Goal: Task Accomplishment & Management: Use online tool/utility

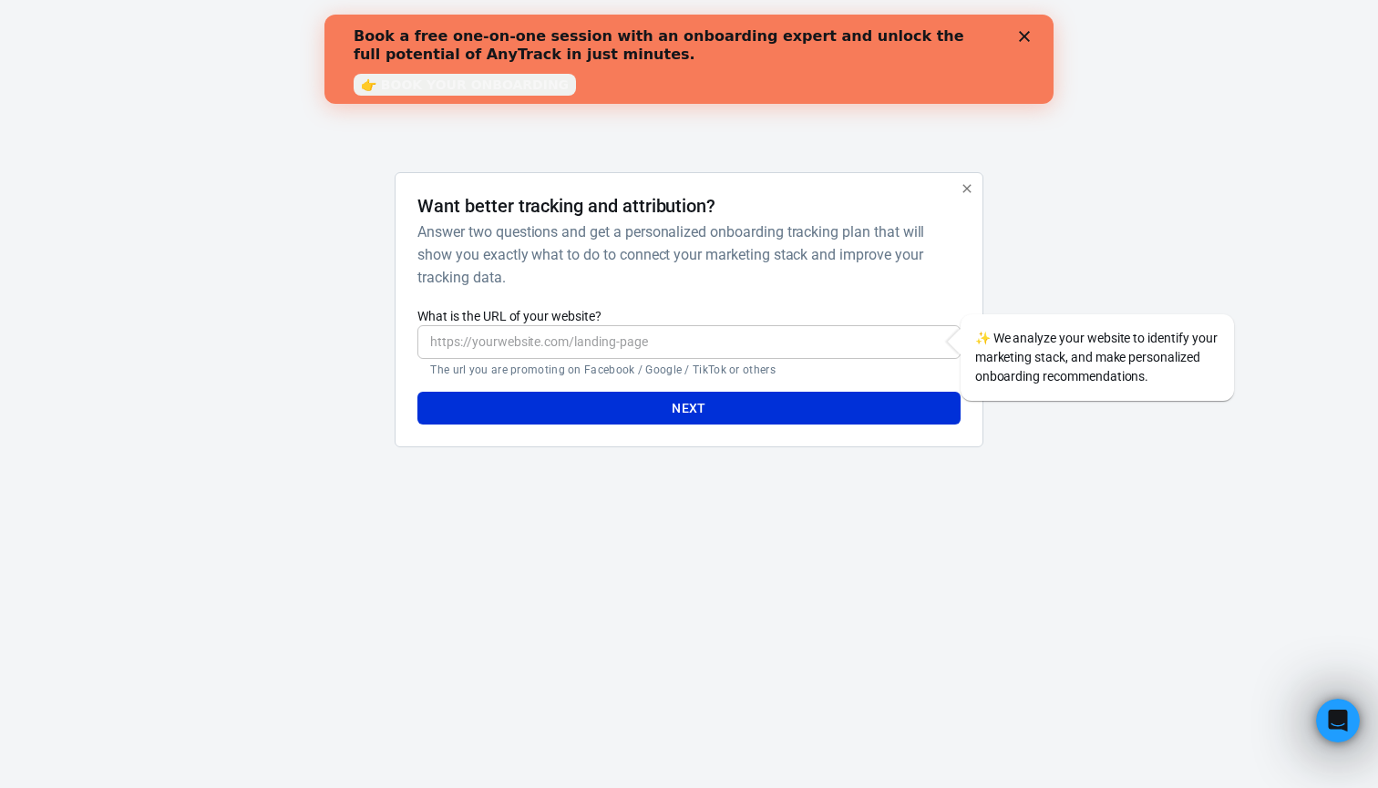
click at [1025, 35] on polygon "Close" at bounding box center [1024, 36] width 11 height 11
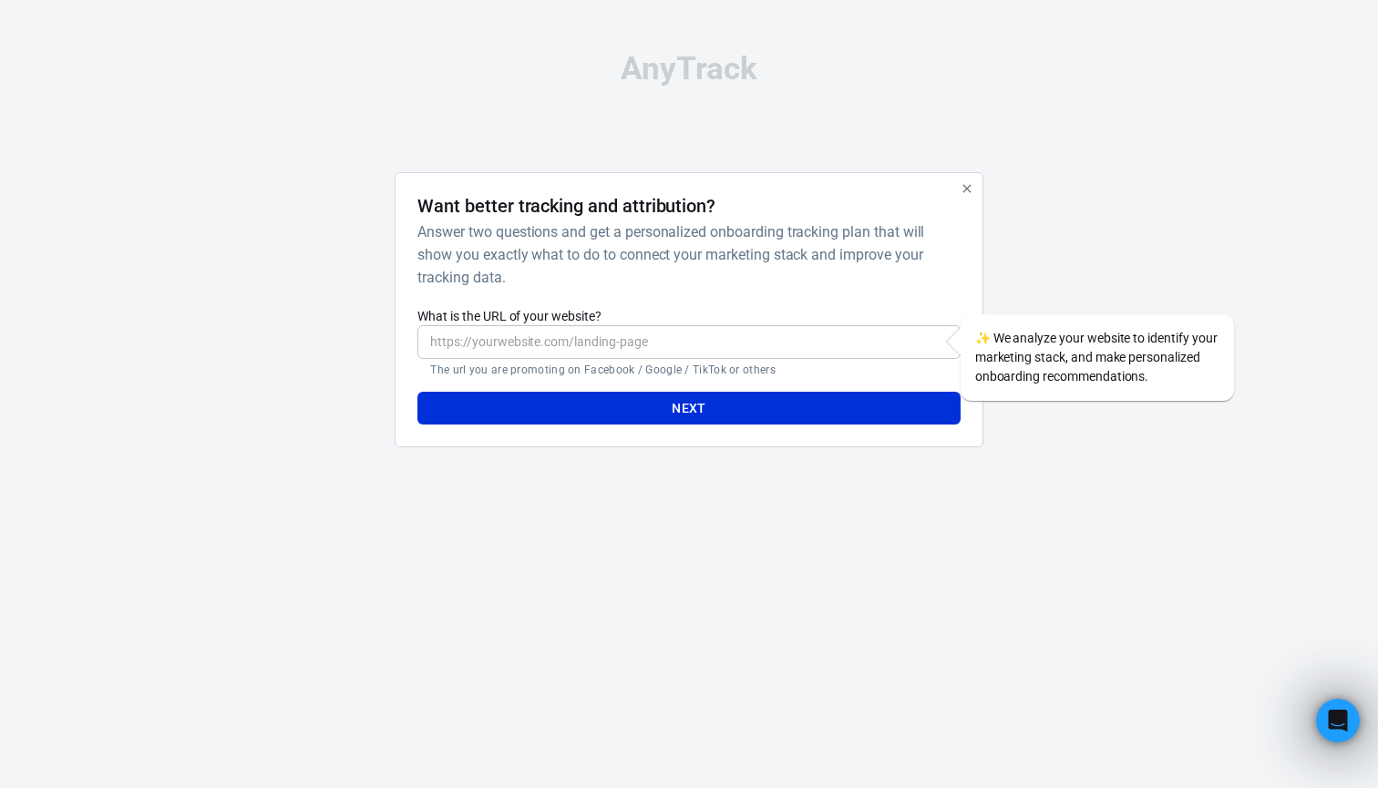
click at [591, 350] on input "What is the URL of your website?" at bounding box center [688, 342] width 542 height 34
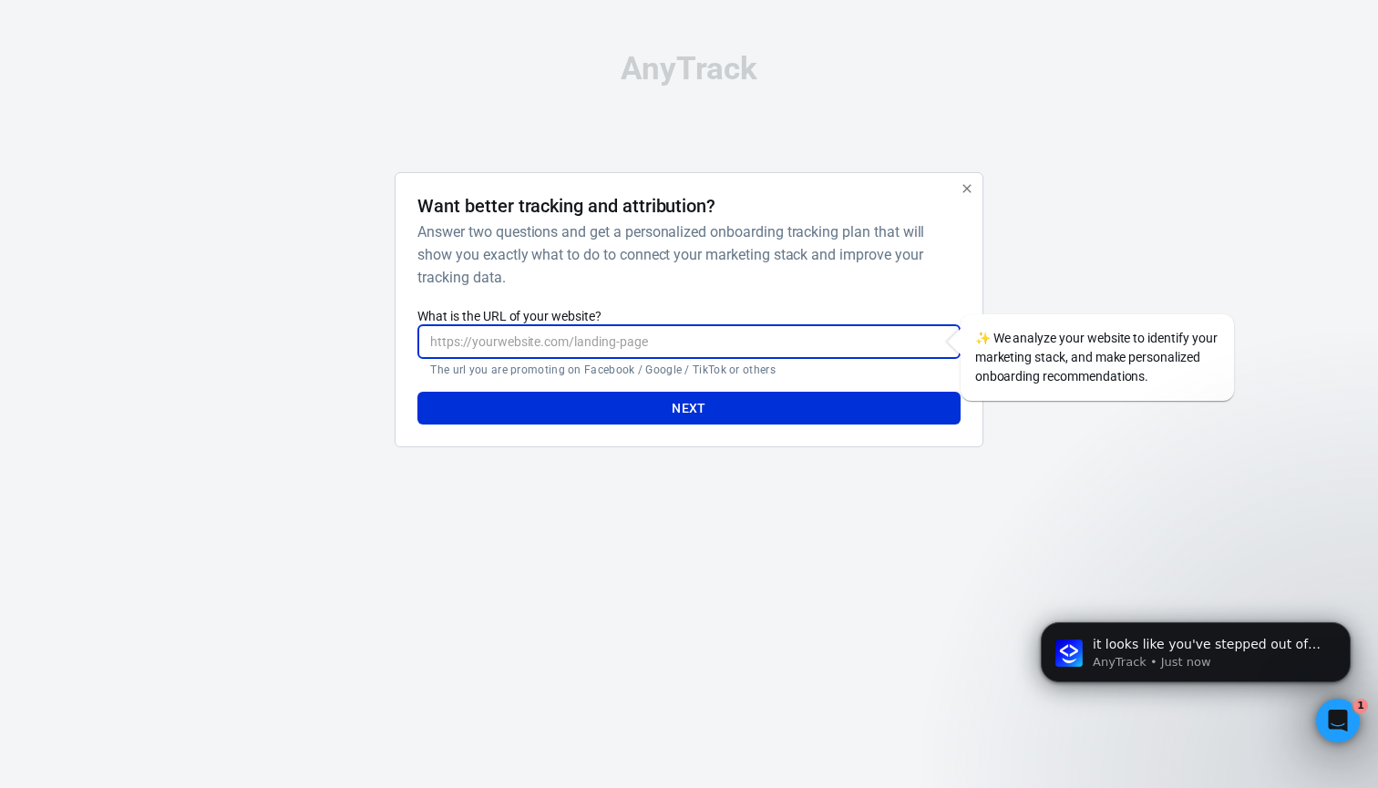
paste input "[URL][DOMAIN_NAME]"
type input "[URL][DOMAIN_NAME]"
click at [738, 415] on button "Next" at bounding box center [688, 409] width 542 height 34
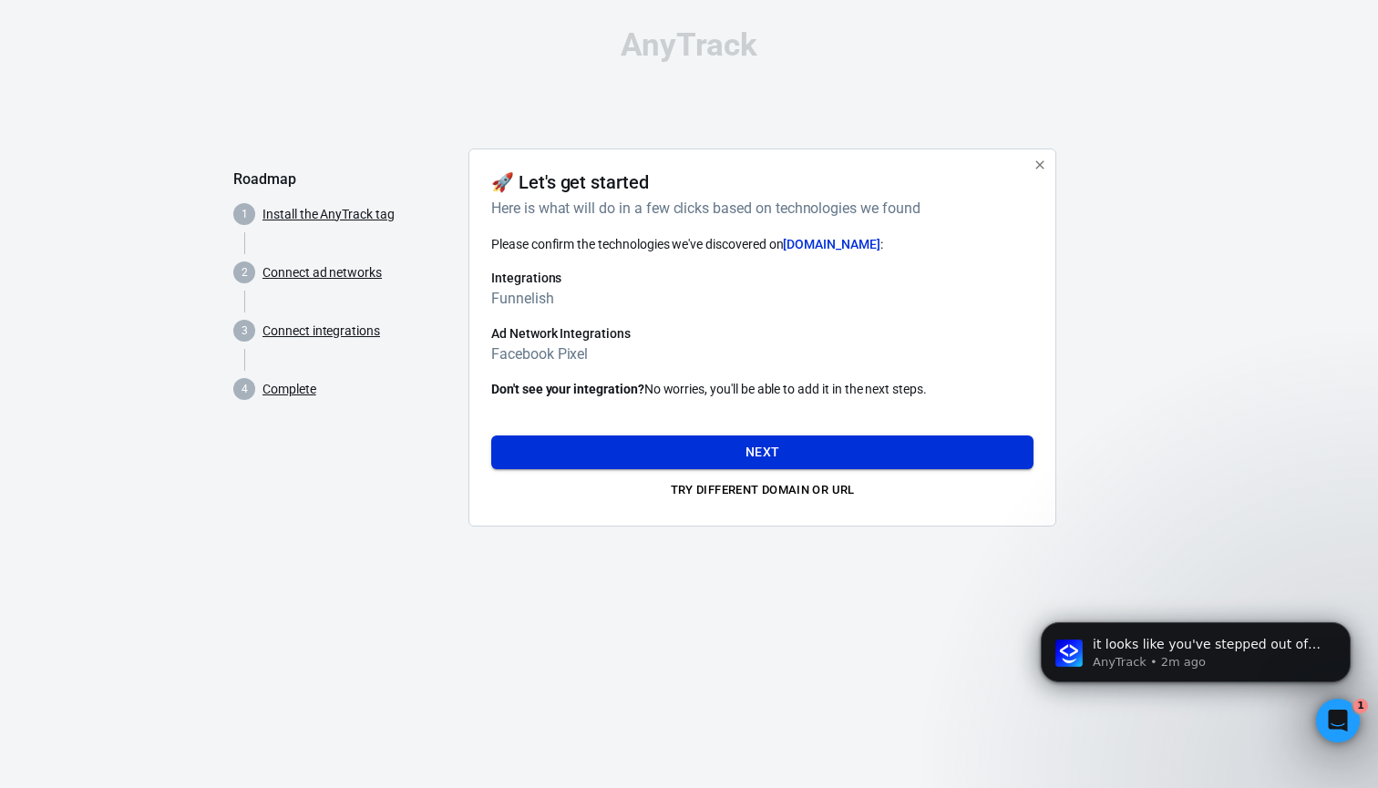
click at [785, 446] on button "Next" at bounding box center [762, 453] width 542 height 34
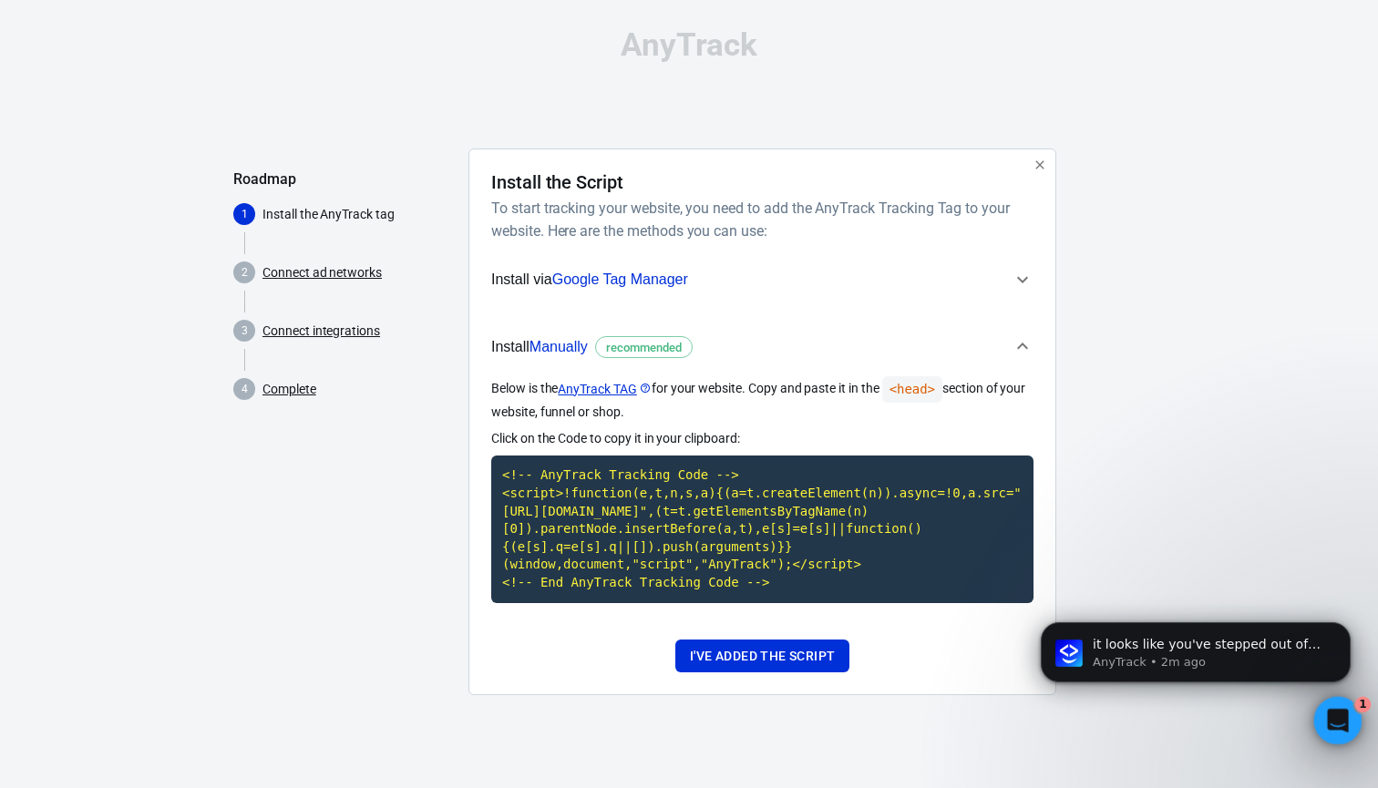
click at [1339, 710] on icon "Open Intercom Messenger" at bounding box center [1335, 719] width 30 height 30
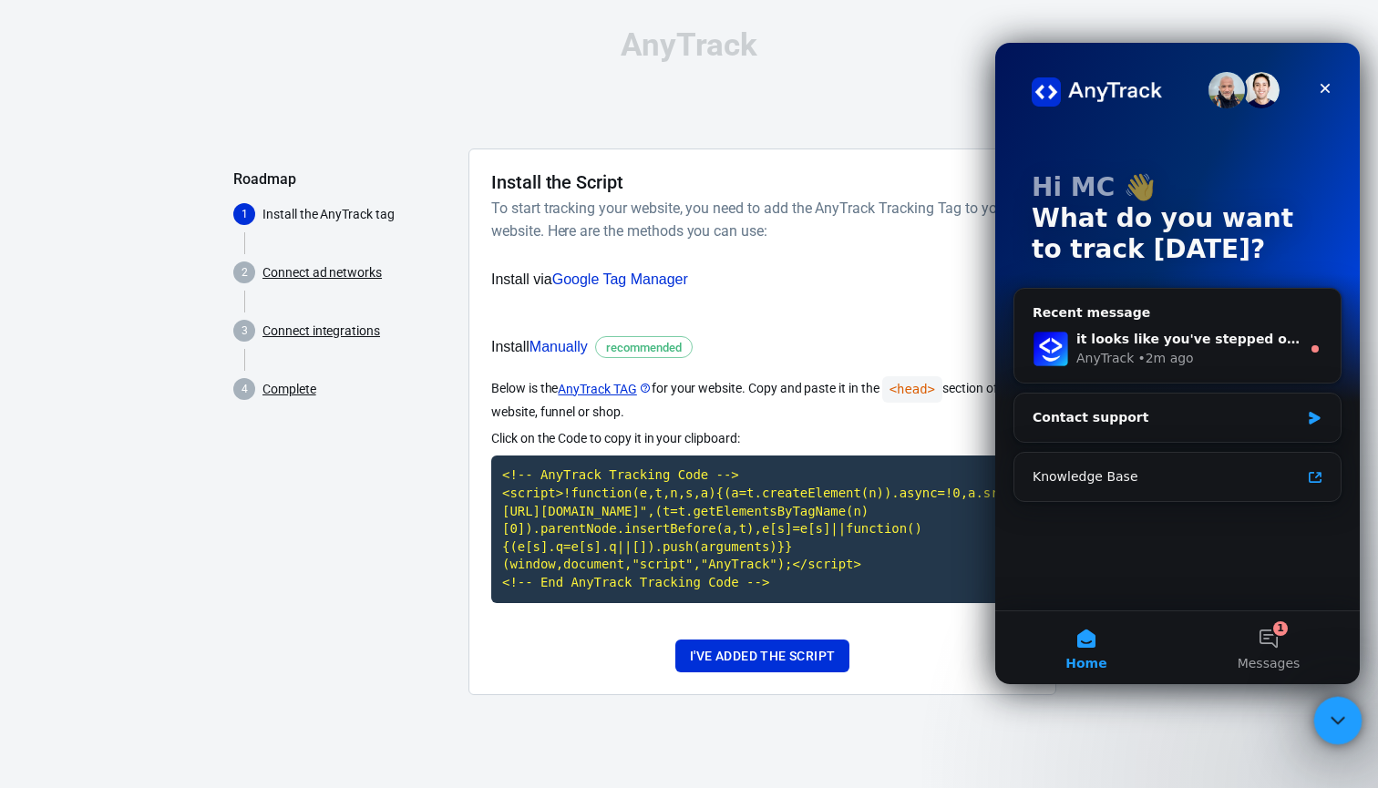
click at [1329, 720] on icon "Close Intercom Messenger" at bounding box center [1335, 718] width 22 height 22
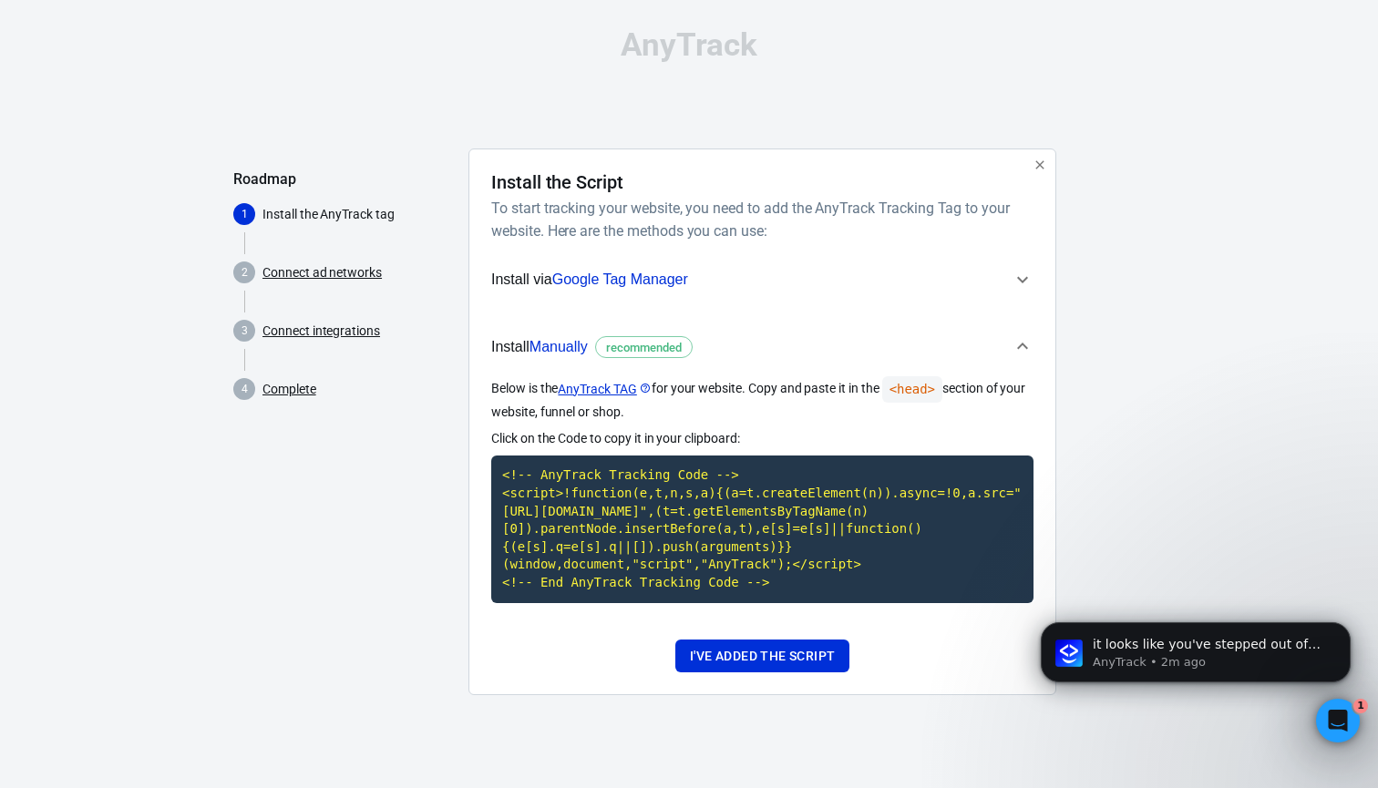
click at [1021, 277] on icon "button" at bounding box center [1023, 280] width 22 height 22
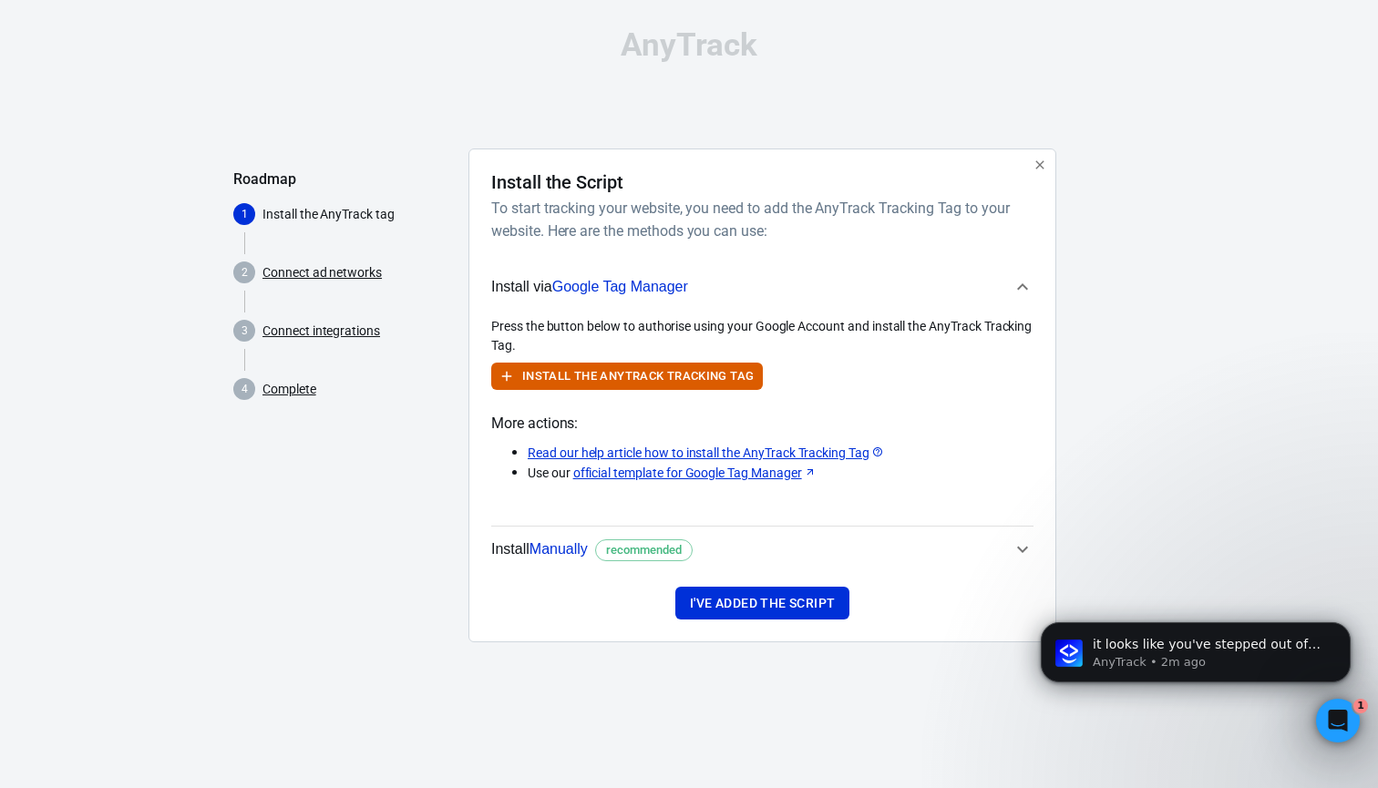
click at [1012, 552] on span "Install Manually recommended" at bounding box center [751, 550] width 520 height 24
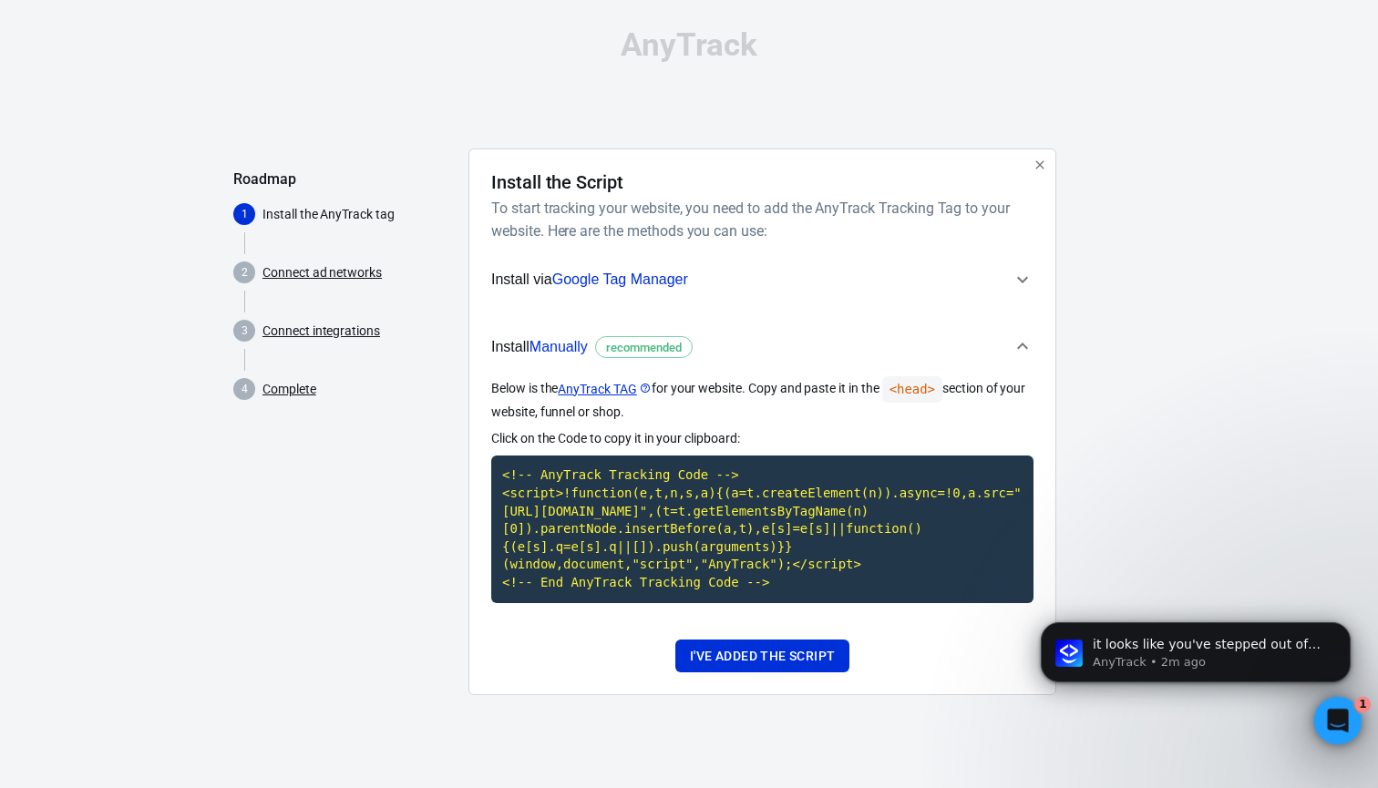
click at [1345, 728] on icon "Open Intercom Messenger" at bounding box center [1335, 719] width 30 height 30
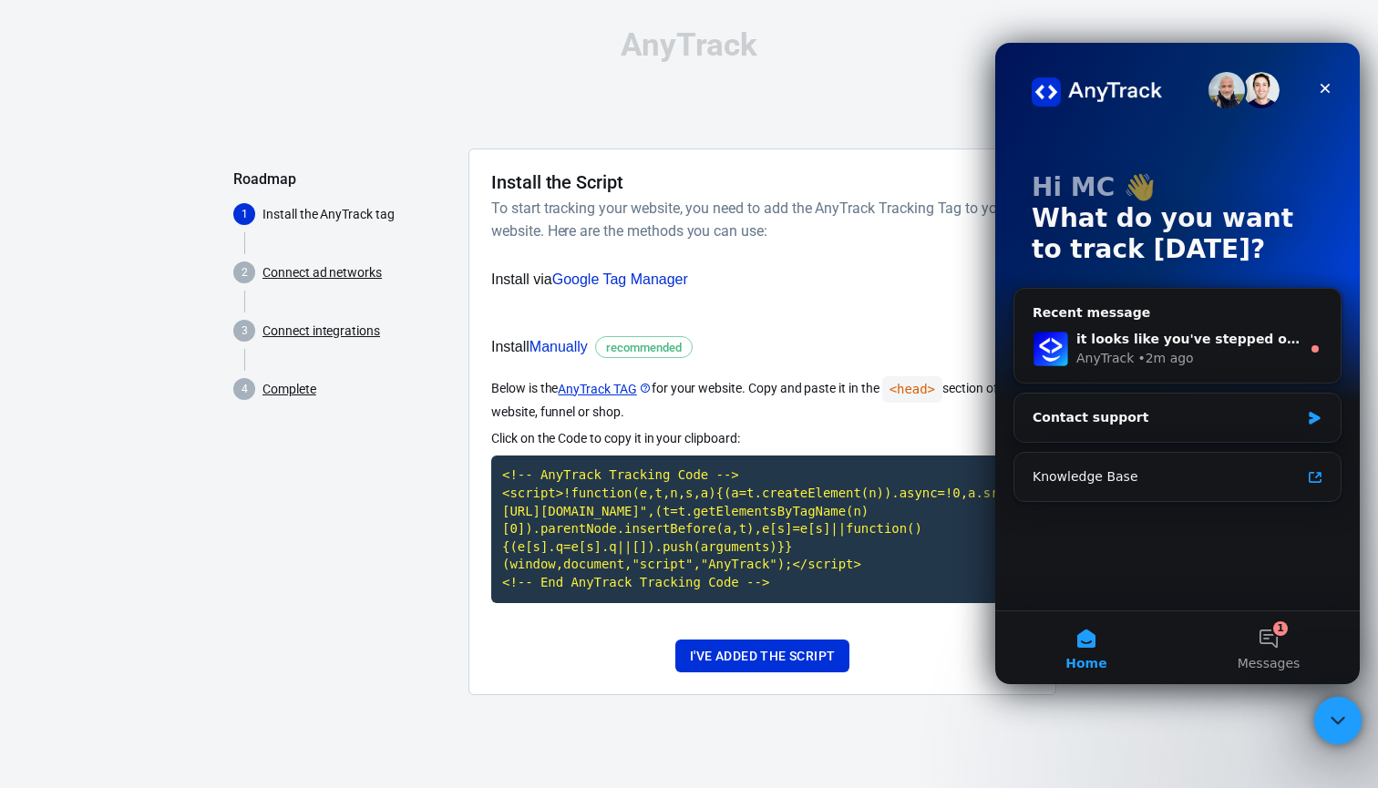
click at [1345, 728] on icon "Close Intercom Messenger" at bounding box center [1335, 718] width 22 height 22
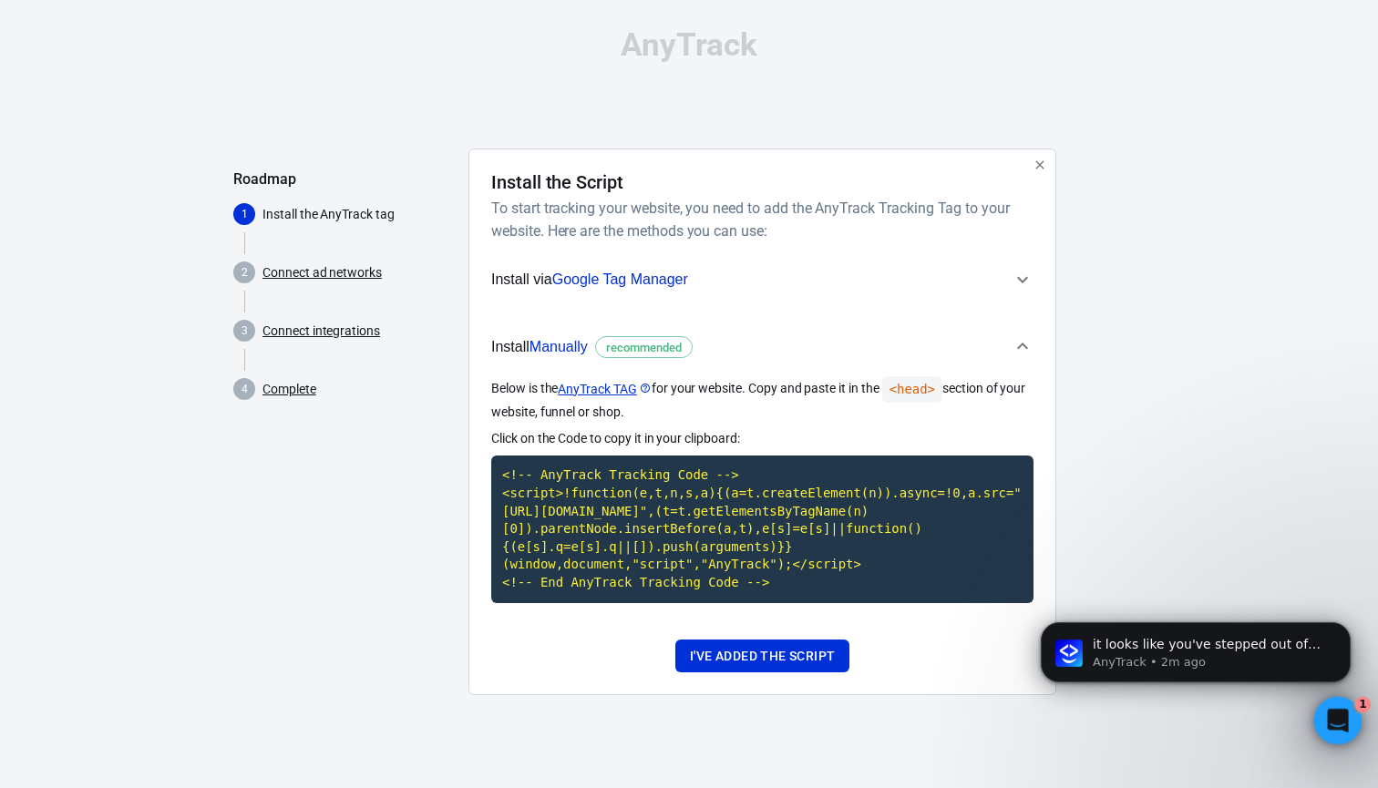
click at [1345, 728] on div "Open Intercom Messenger" at bounding box center [1335, 718] width 60 height 60
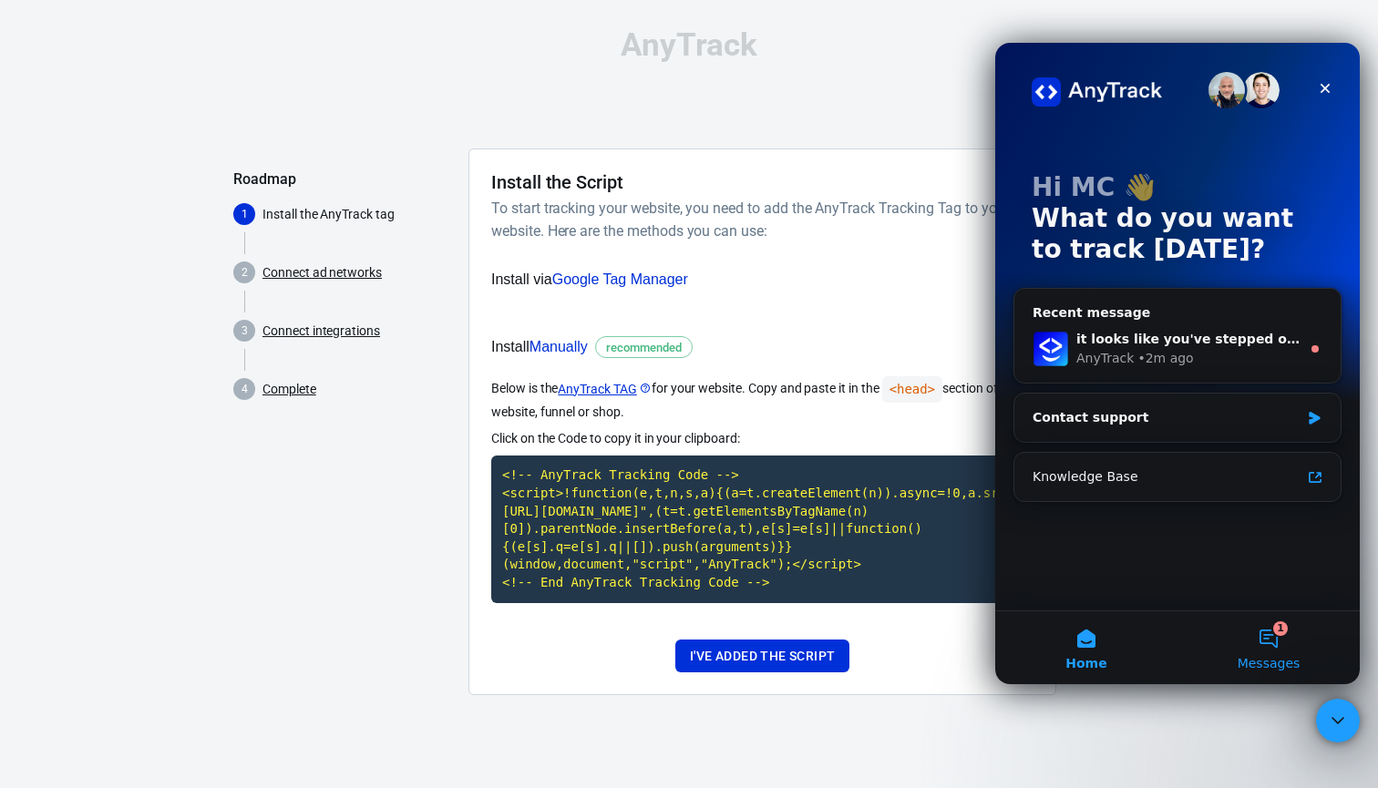
click at [1286, 664] on span "Messages" at bounding box center [1269, 663] width 63 height 13
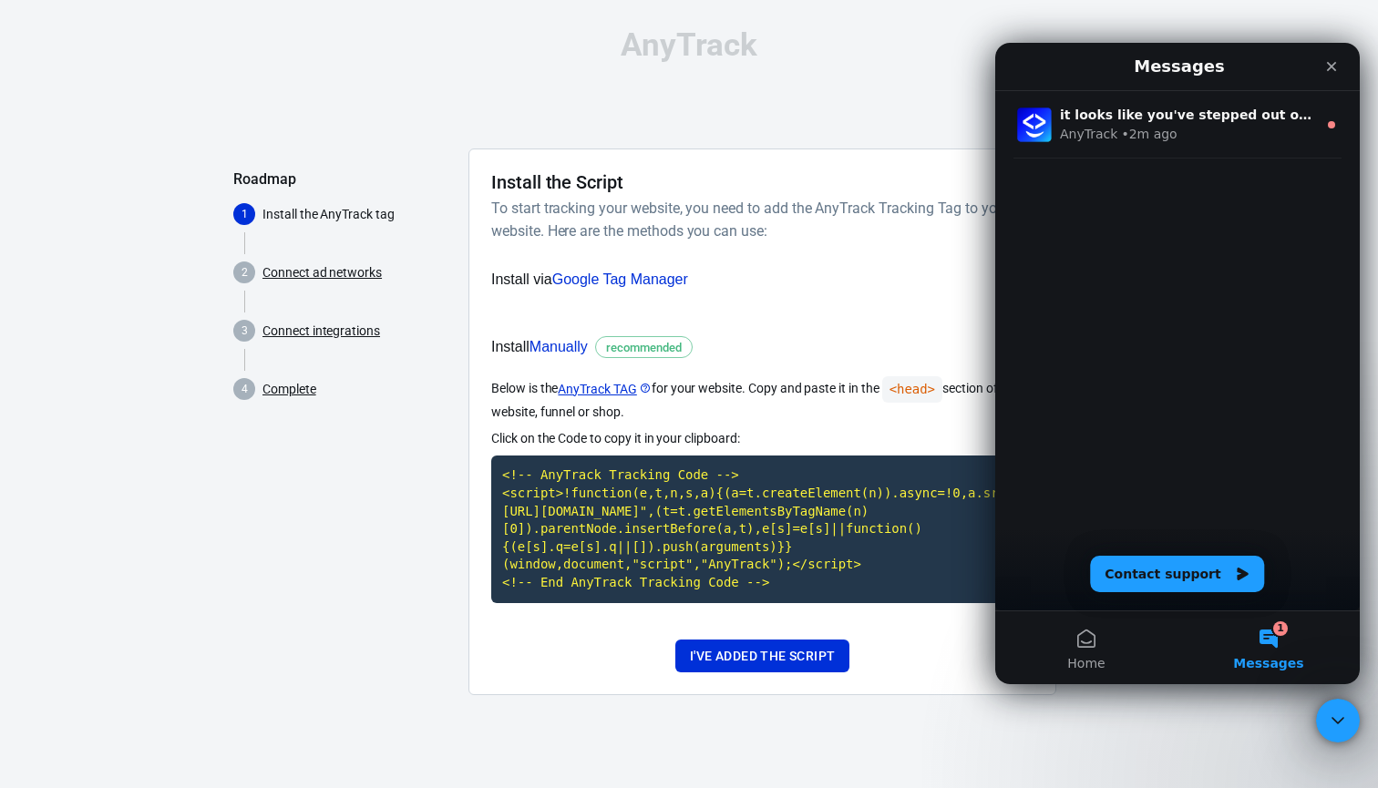
click at [1184, 593] on div "it looks like you've stepped out of the chat. Please start a new conversation i…" at bounding box center [1177, 350] width 365 height 519
click at [1152, 570] on button "Contact support" at bounding box center [1177, 574] width 174 height 36
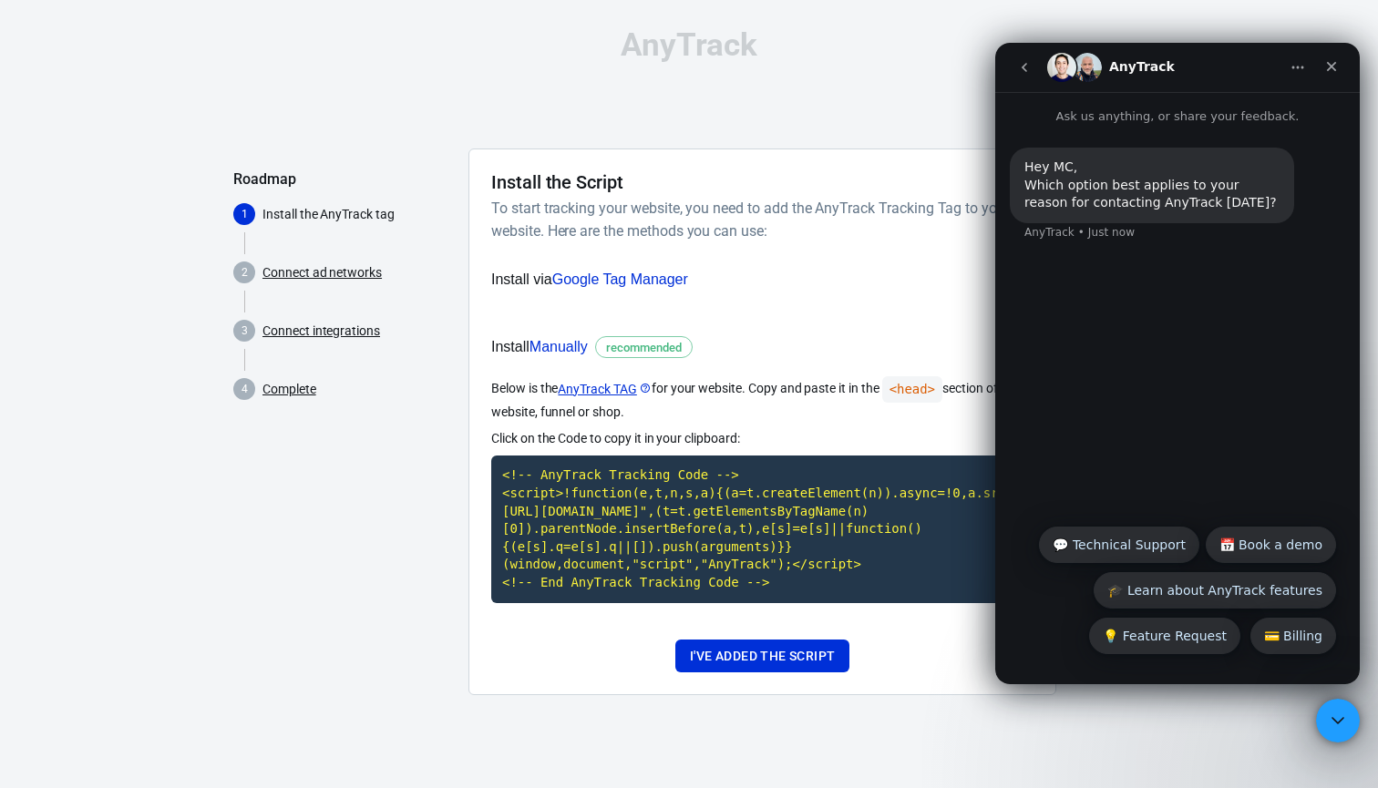
click at [1027, 73] on icon "go back" at bounding box center [1024, 67] width 15 height 15
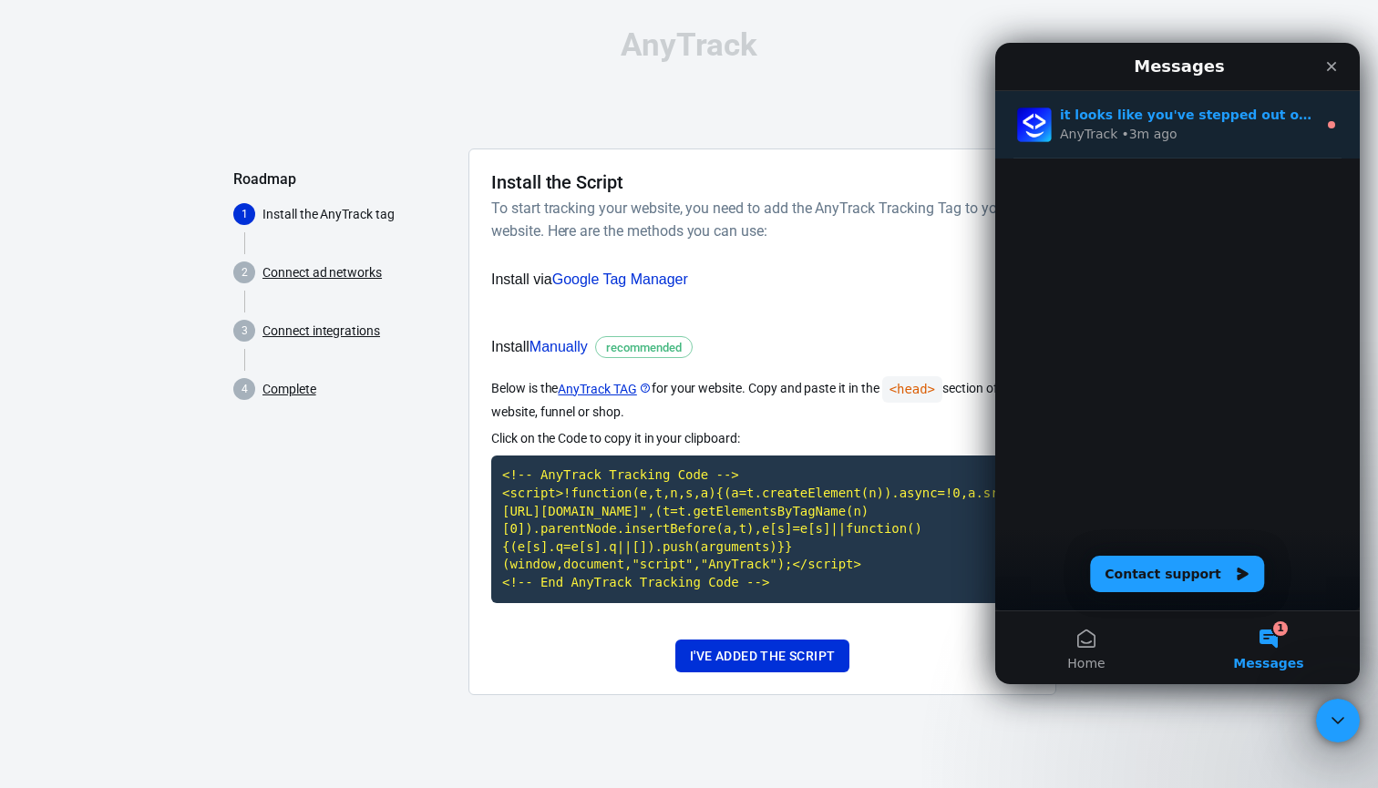
click at [1185, 135] on div "AnyTrack • 3m ago" at bounding box center [1188, 134] width 257 height 19
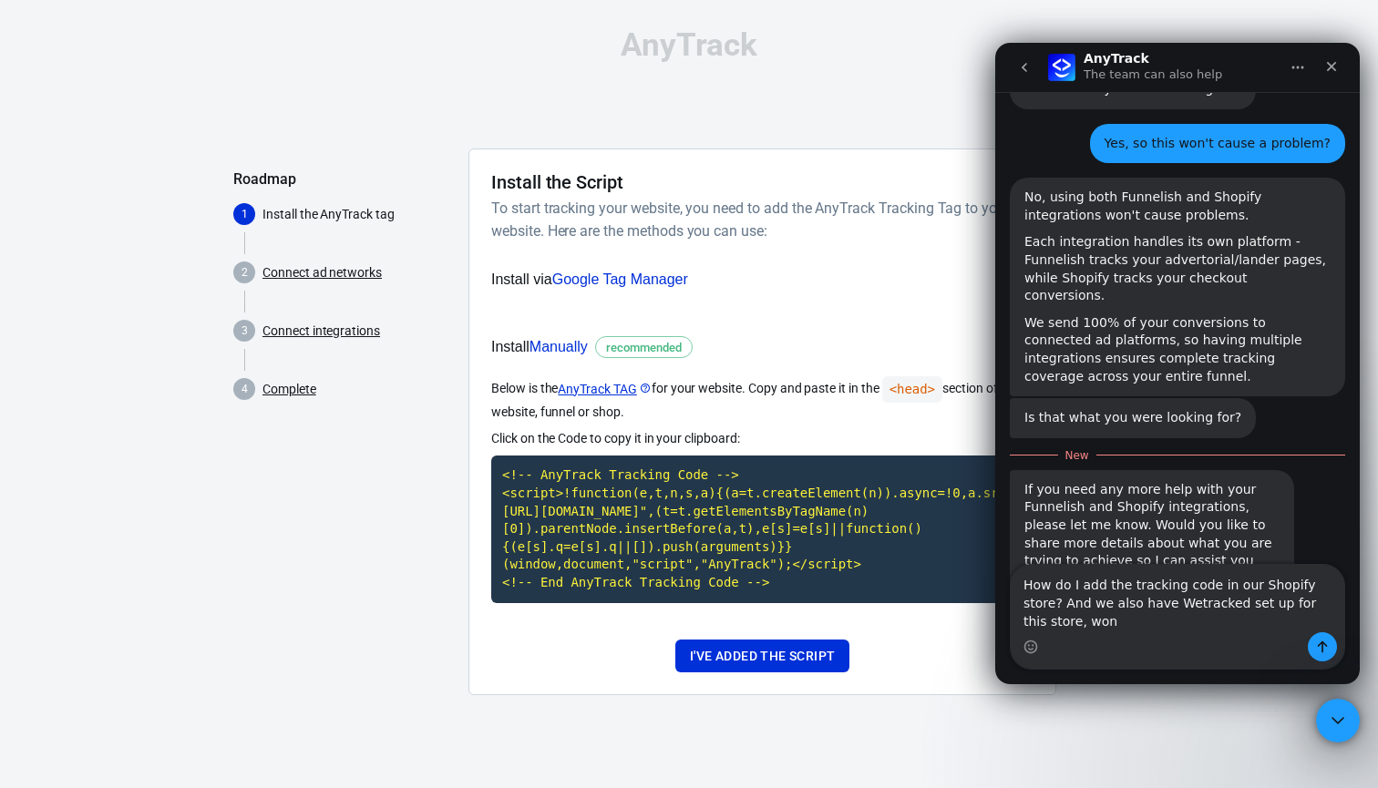
scroll to position [1308, 0]
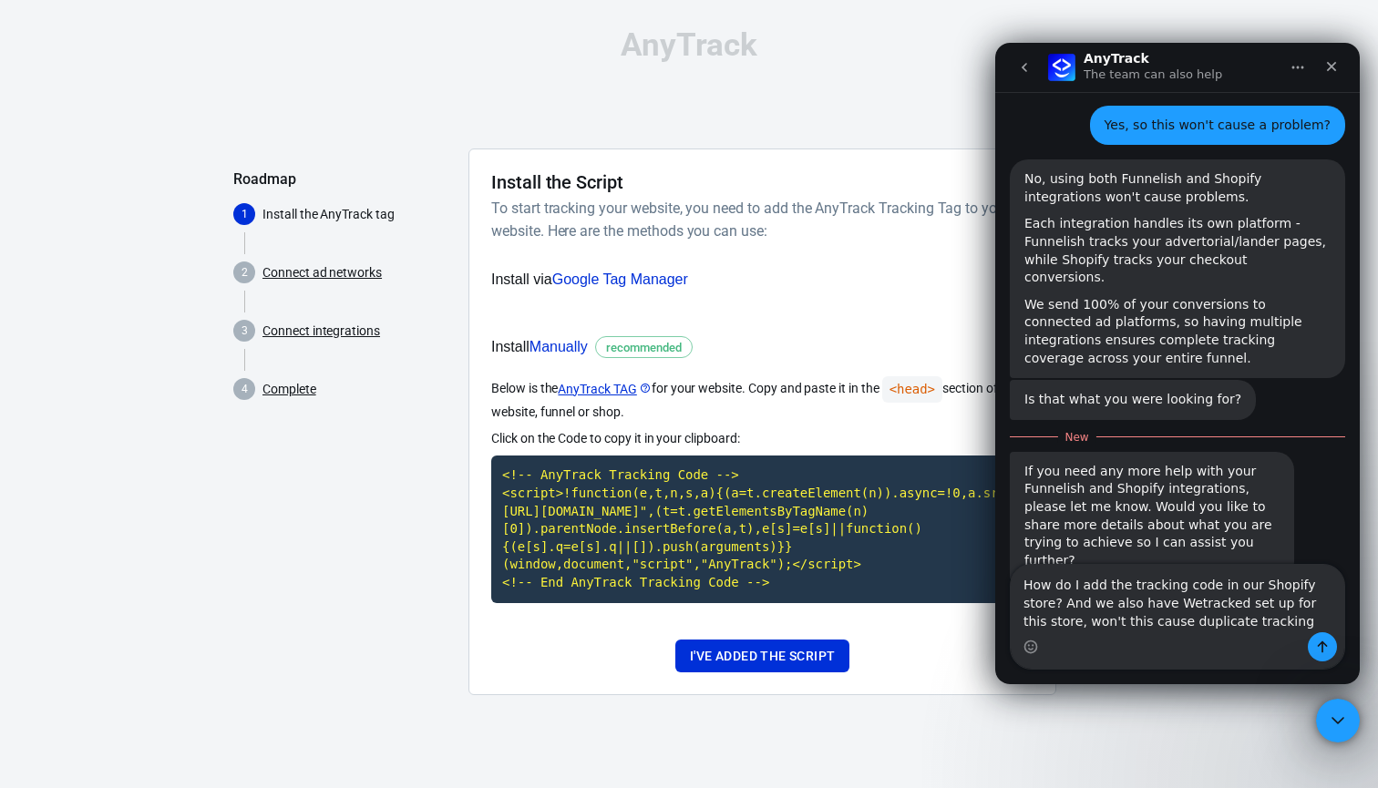
type textarea "How do I add the tracking code in our Shopify store? And we also have Wetracked…"
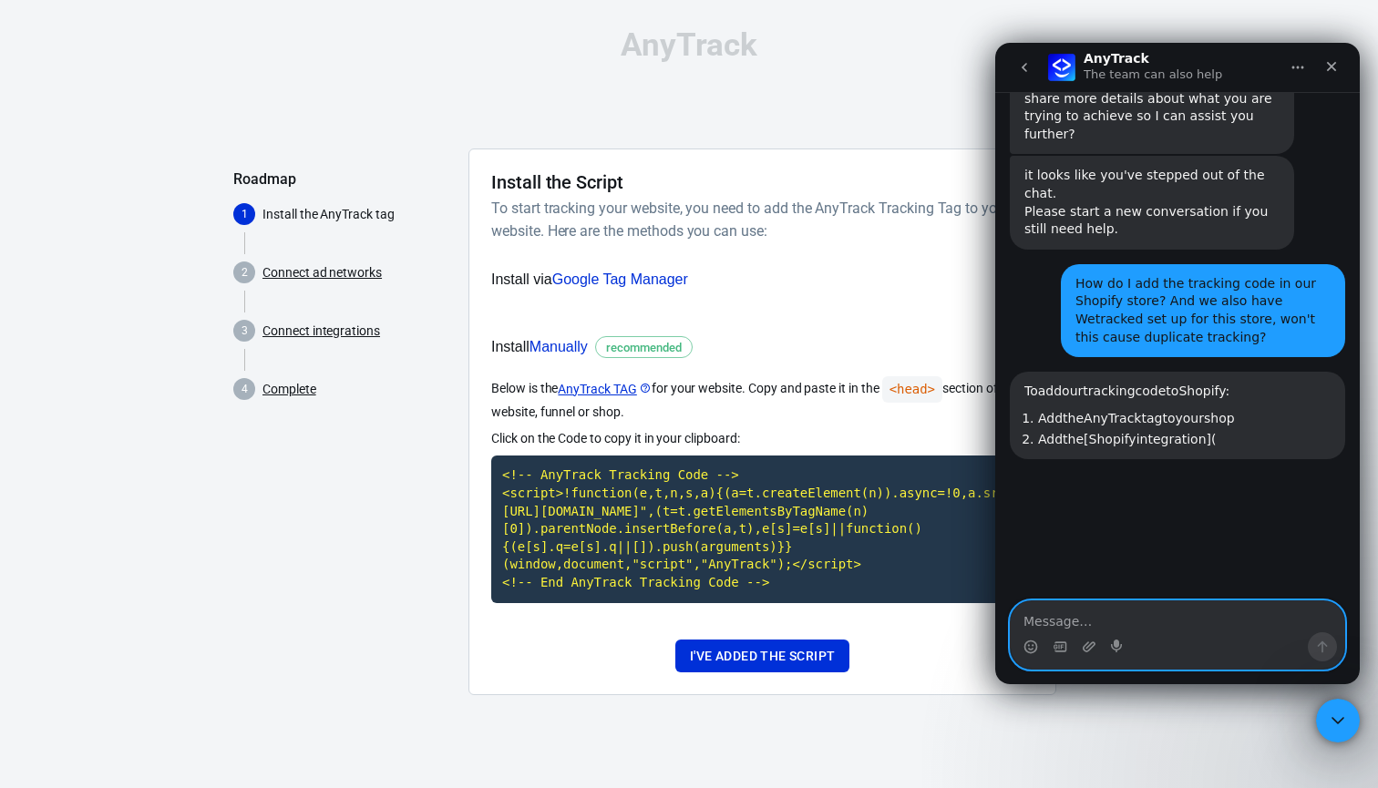
scroll to position [1731, 0]
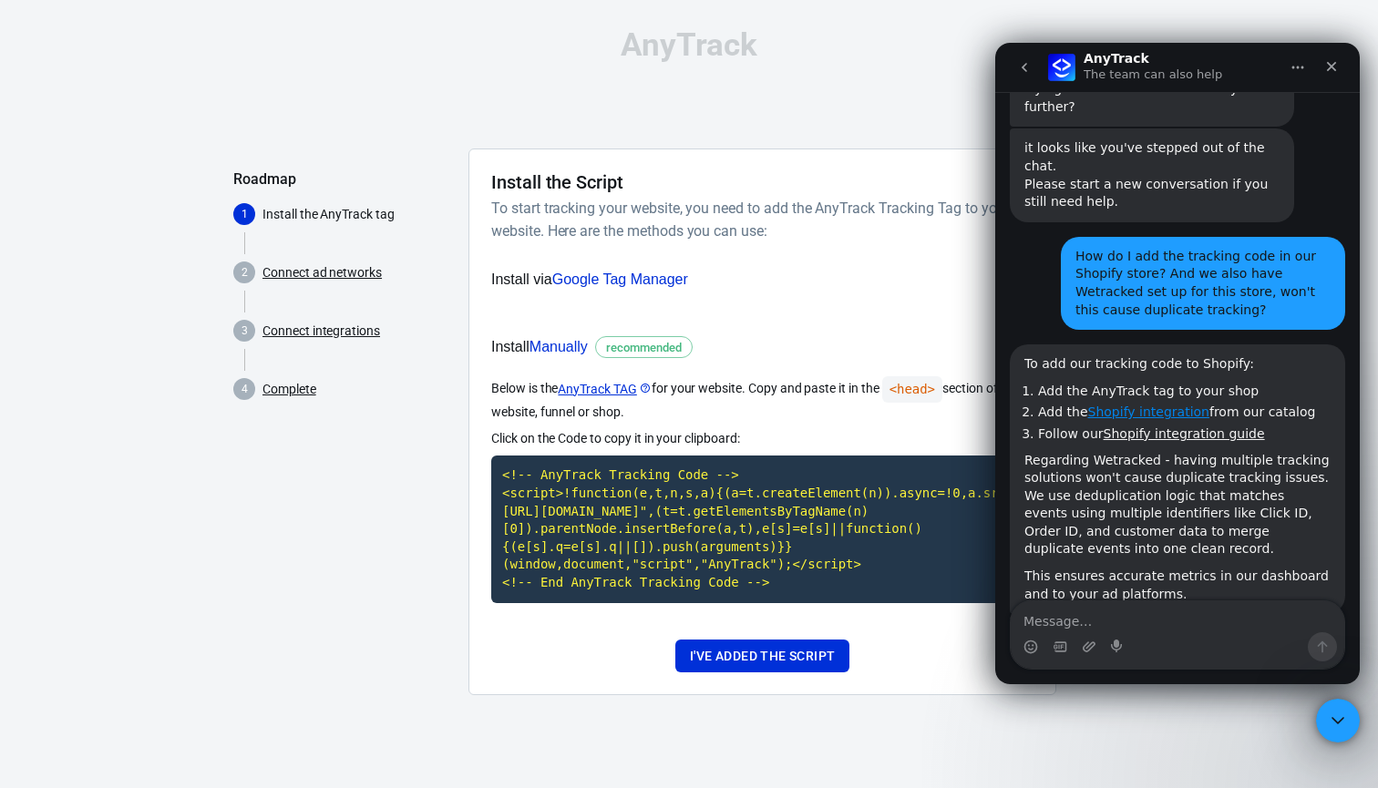
click at [1142, 405] on link "Shopify integration" at bounding box center [1148, 412] width 121 height 15
click at [1199, 426] on link "Shopify integration guide" at bounding box center [1184, 433] width 161 height 15
click at [1345, 713] on icon "Close Intercom Messenger" at bounding box center [1335, 718] width 22 height 22
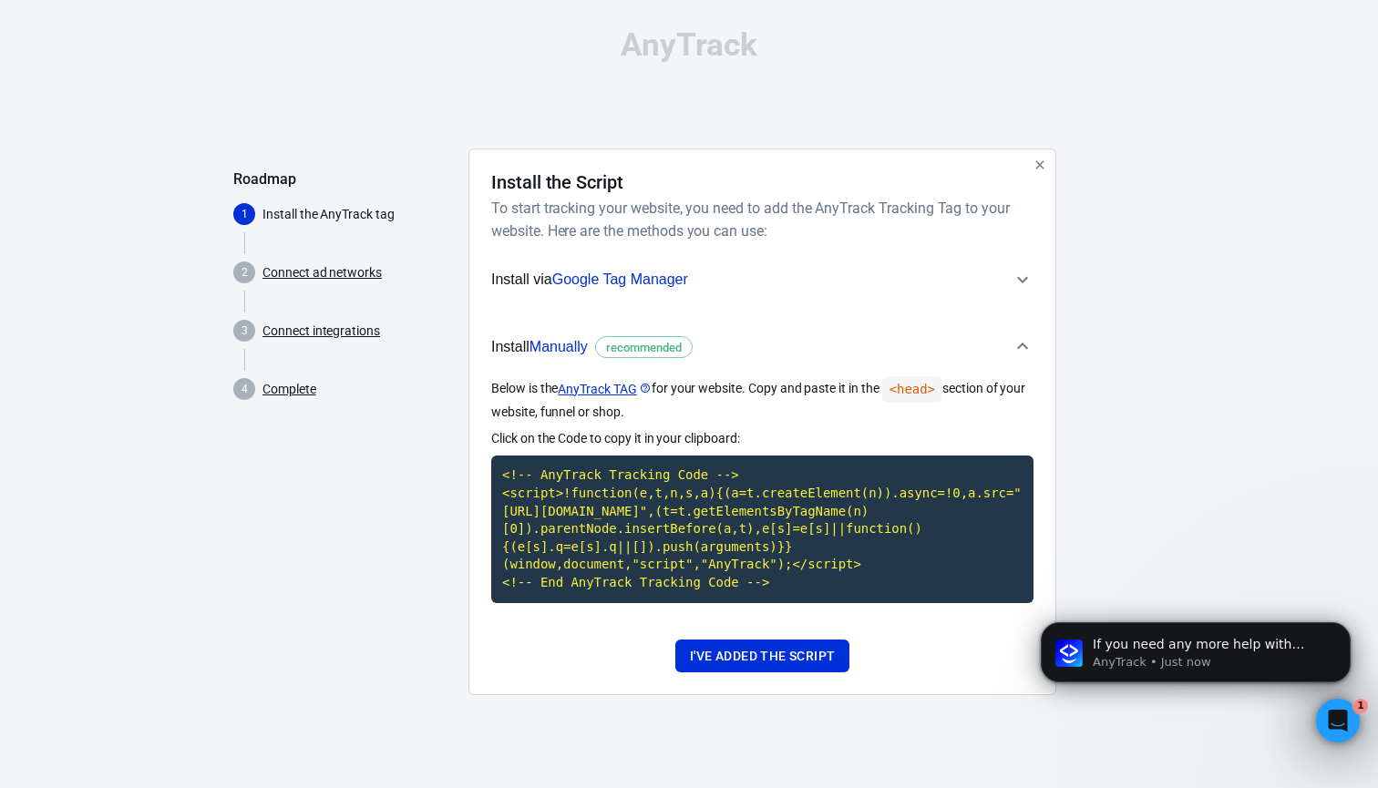
scroll to position [0, 0]
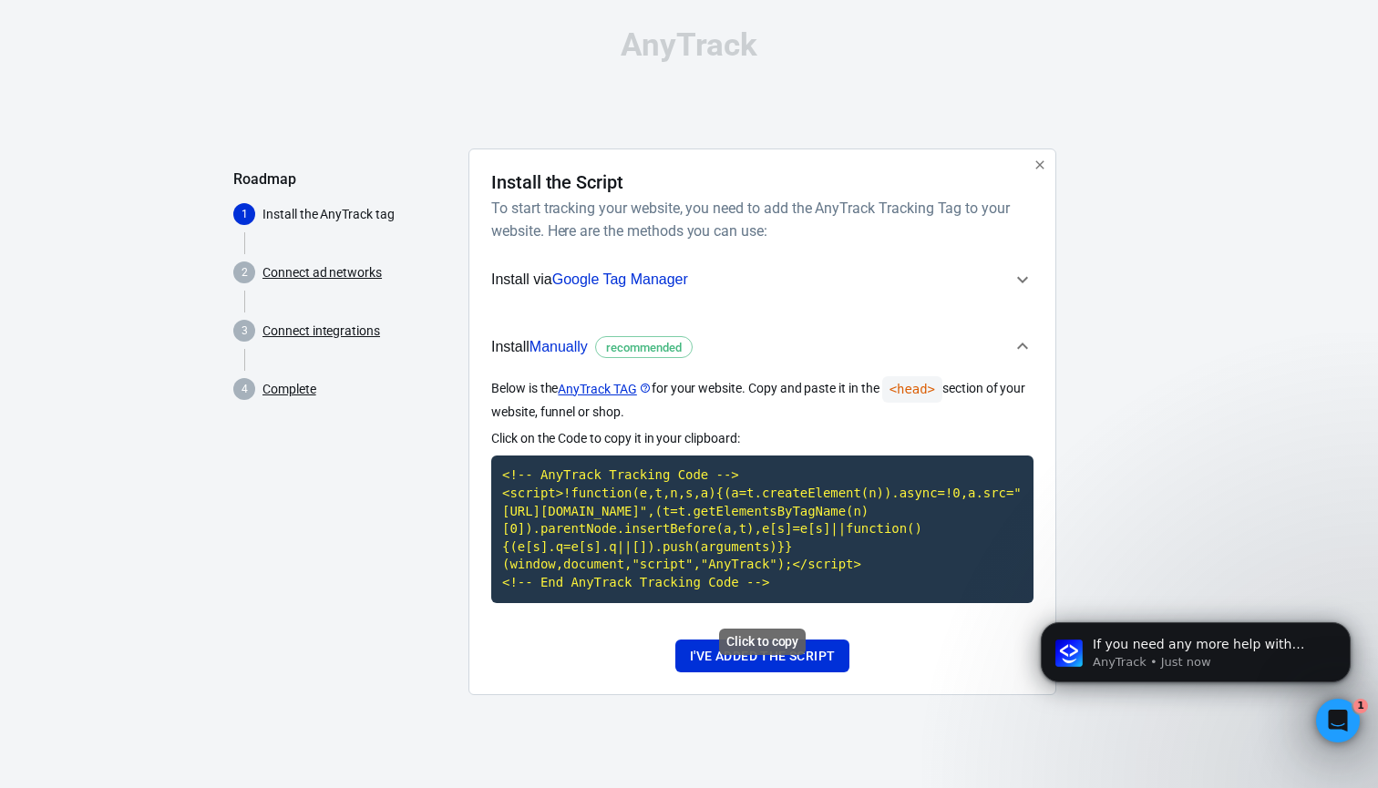
click at [946, 480] on code "<!-- AnyTrack Tracking Code --> <script>!function(e,t,n,s,a){(a=t.createElement…" at bounding box center [762, 529] width 542 height 147
click at [815, 673] on button "I've added the script" at bounding box center [762, 657] width 174 height 34
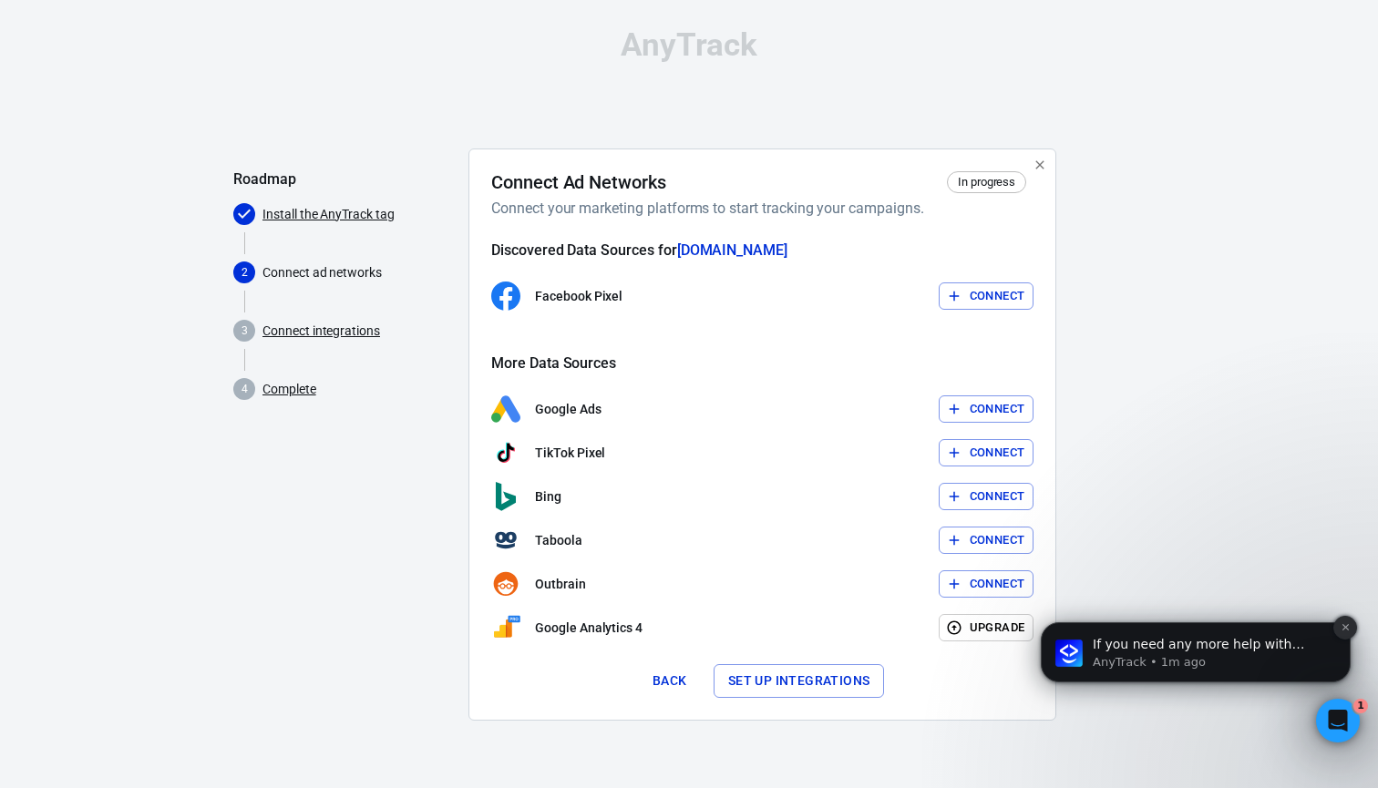
click at [1341, 630] on icon "Dismiss notification" at bounding box center [1346, 627] width 10 height 10
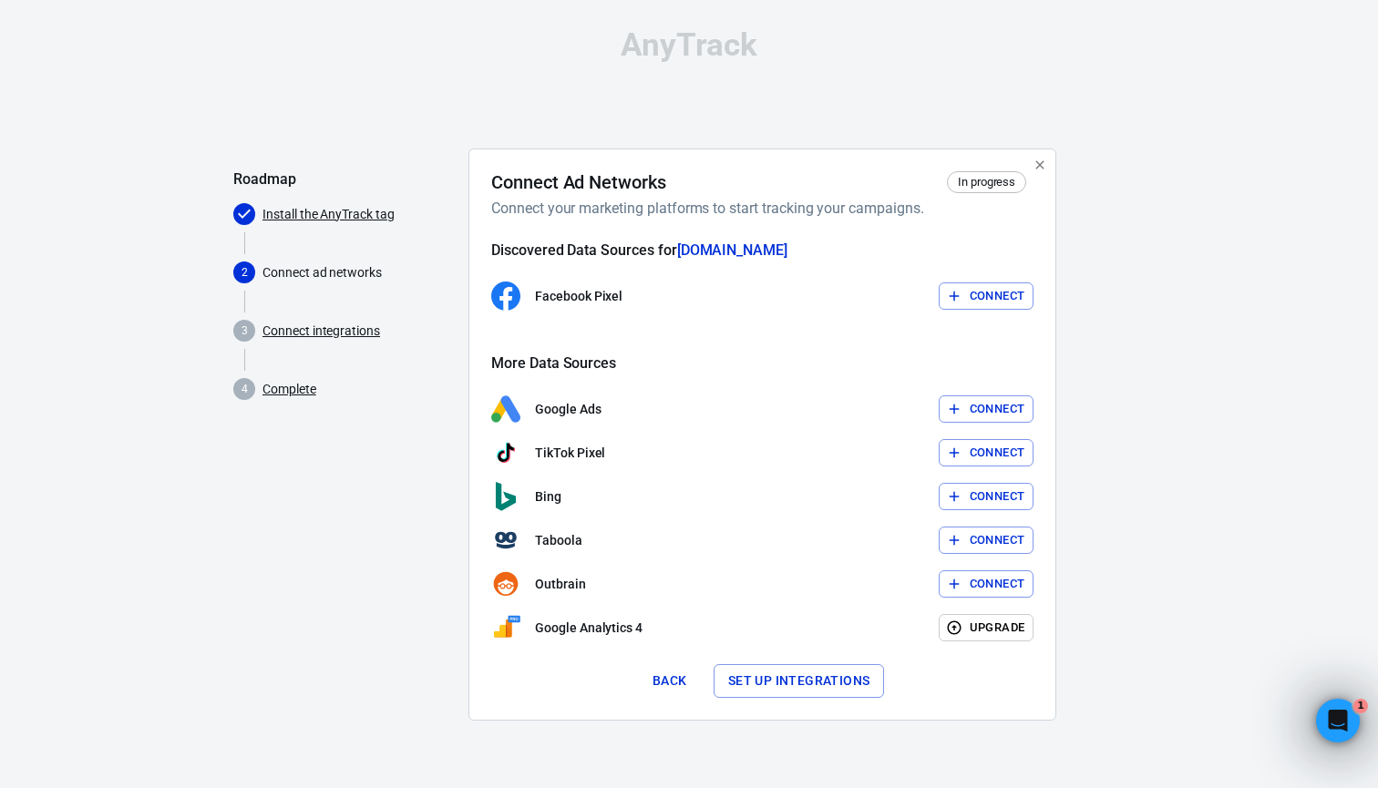
click at [1012, 289] on button "Connect" at bounding box center [987, 296] width 96 height 28
click at [968, 305] on button "Connect" at bounding box center [987, 296] width 96 height 28
click at [342, 333] on link "Connect integrations" at bounding box center [321, 331] width 118 height 19
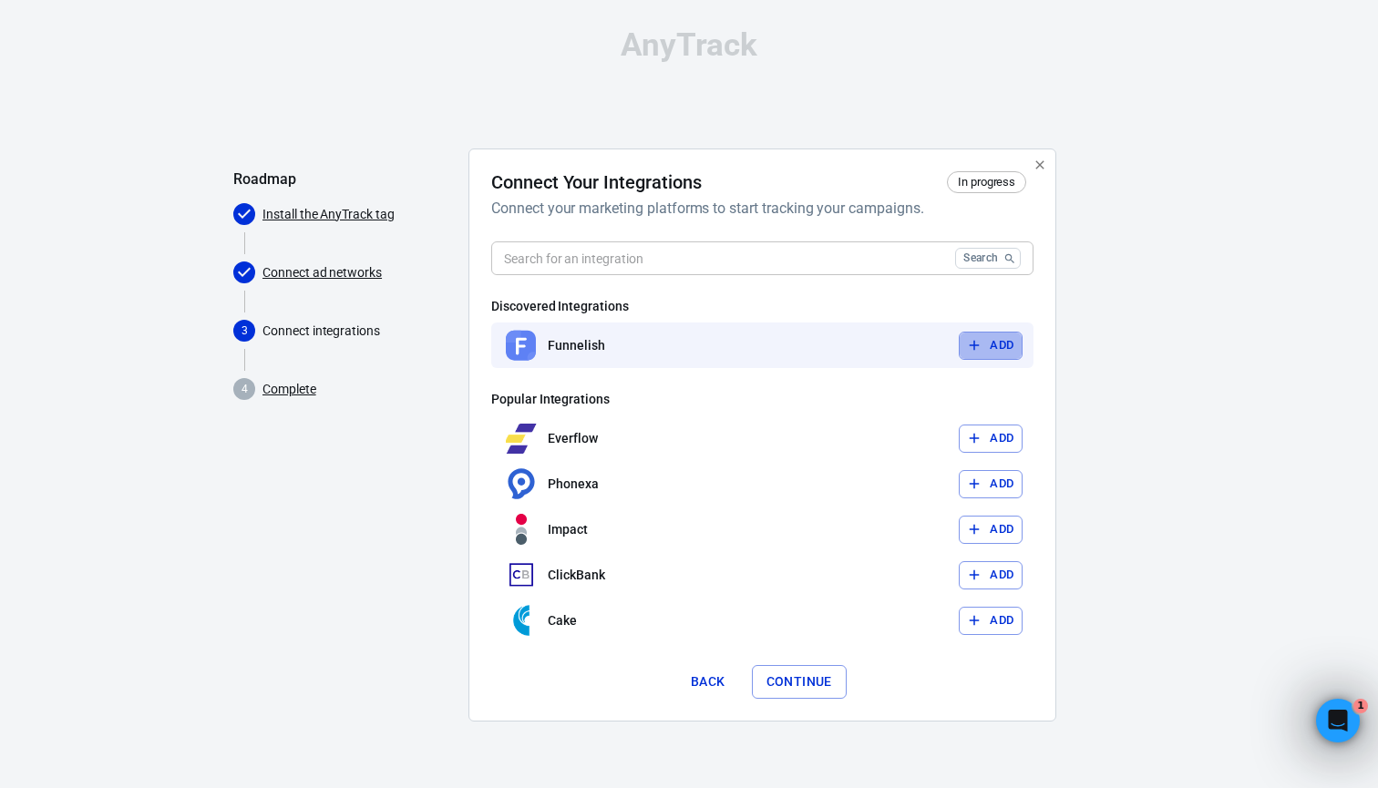
click at [1005, 345] on button "Add" at bounding box center [991, 346] width 64 height 28
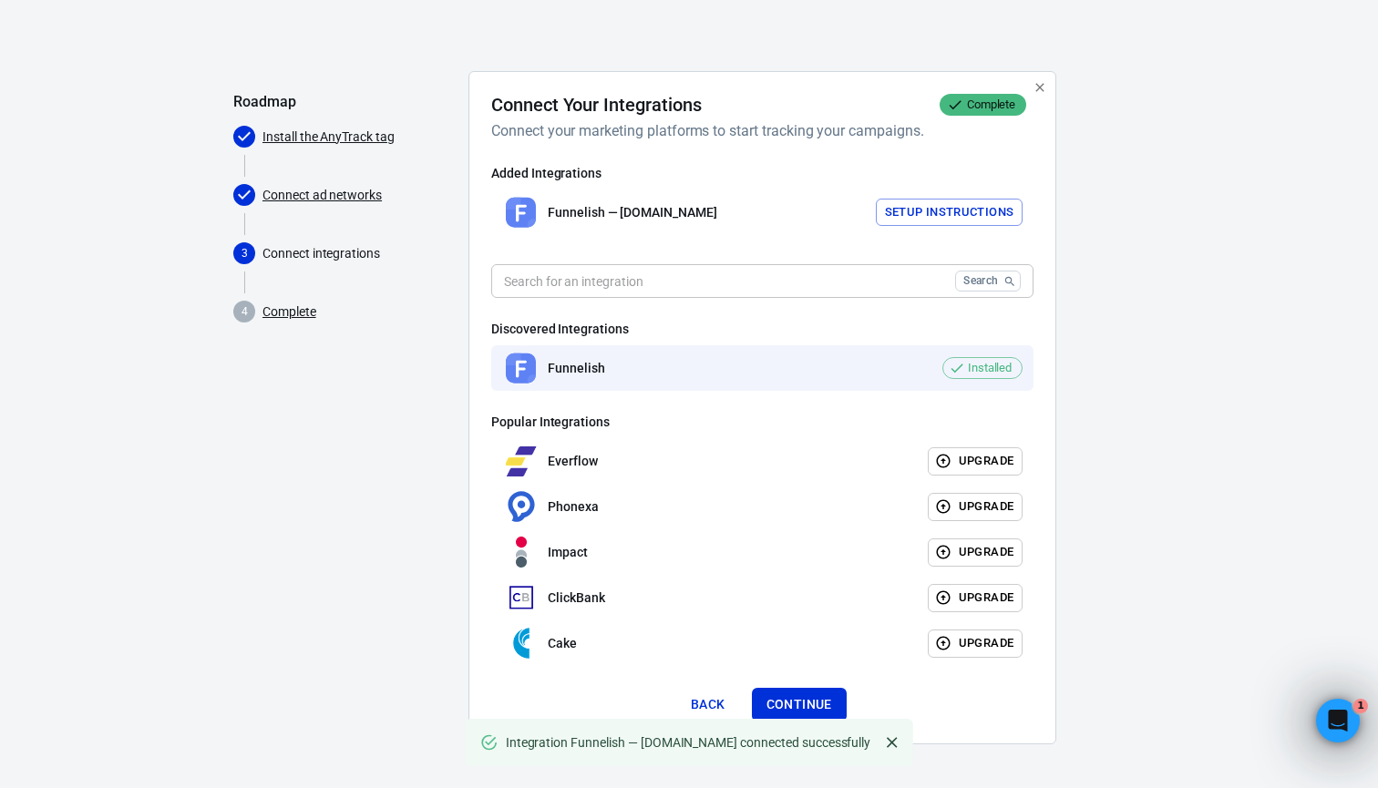
scroll to position [77, 0]
click at [573, 295] on input "text" at bounding box center [719, 282] width 457 height 34
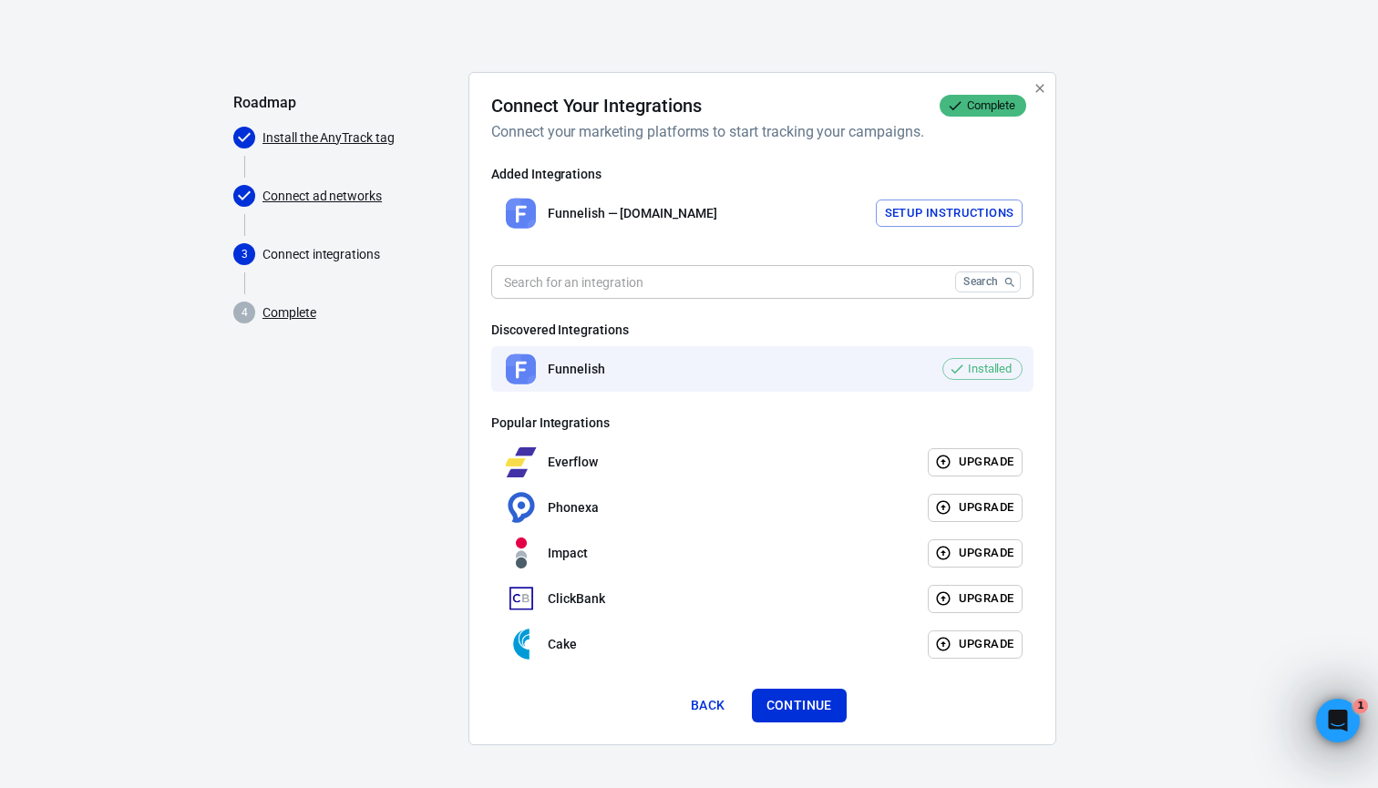
click at [294, 211] on span "Connect ad networks" at bounding box center [343, 196] width 221 height 36
click at [294, 203] on link "Connect ad networks" at bounding box center [321, 196] width 119 height 19
